Goal: Complete application form

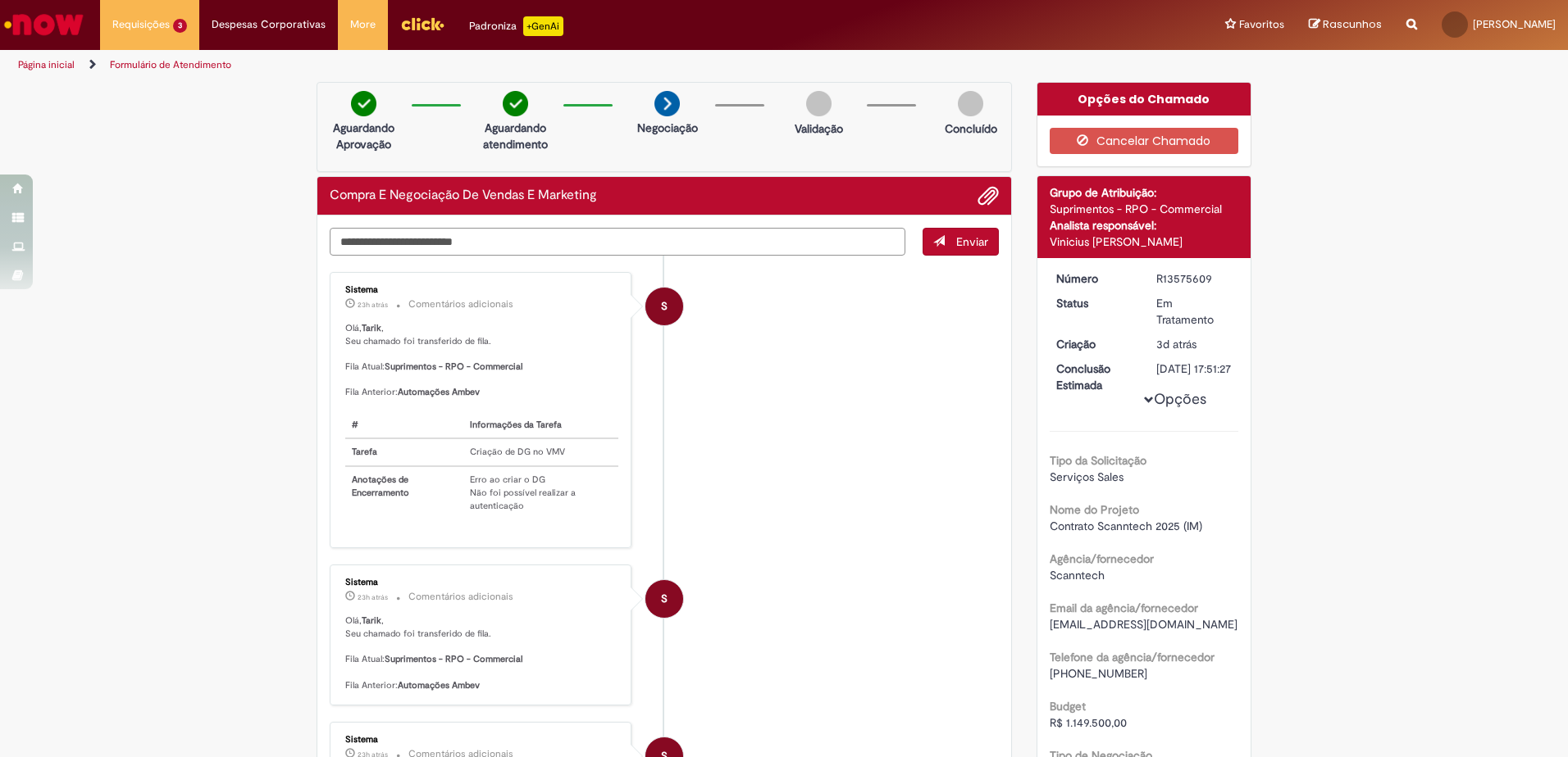
click at [624, 244] on textarea "Digite sua mensagem aqui..." at bounding box center [617, 241] width 575 height 28
